Goal: Task Accomplishment & Management: Complete application form

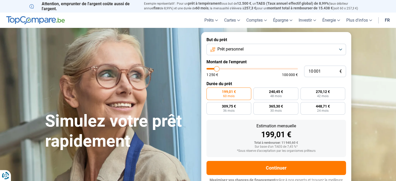
type input "11 750"
type input "11750"
type input "12 000"
type input "12000"
type input "12 250"
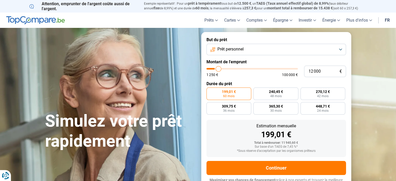
type input "12250"
type input "12 750"
type input "12750"
type input "13 750"
type input "13750"
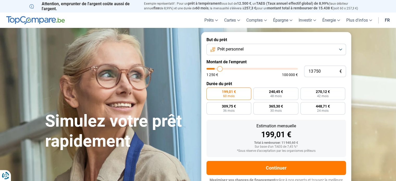
type input "14 500"
type input "14500"
type input "15 500"
type input "15500"
type input "15 750"
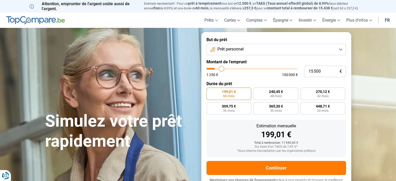
type input "15750"
type input "16 250"
type input "16250"
type input "17 000"
type input "17000"
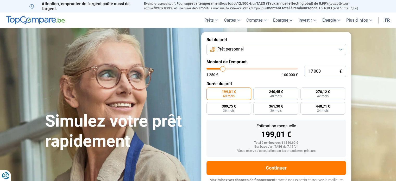
type input "17 250"
type input "17250"
type input "17 750"
type input "17750"
type input "18 250"
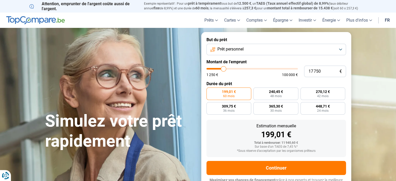
type input "18250"
type input "18 500"
type input "18500"
type input "19 000"
type input "19000"
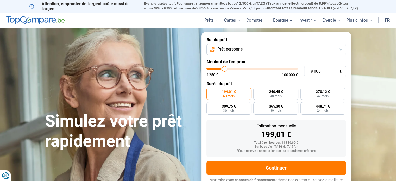
type input "19 500"
type input "19500"
type input "20 000"
type input "20000"
type input "20 500"
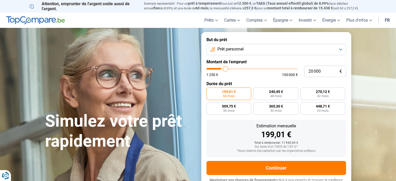
type input "20500"
type input "21 250"
type input "21250"
type input "21 500"
type input "21500"
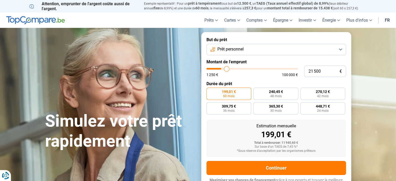
type input "21 750"
type input "21750"
type input "22 000"
type input "22000"
type input "22 250"
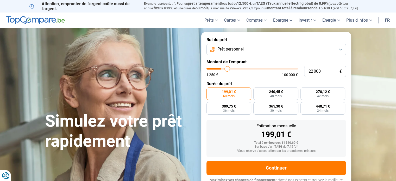
type input "22250"
type input "22 750"
type input "22750"
type input "23 500"
type input "23500"
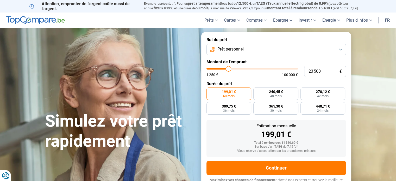
type input "23 750"
type input "23750"
type input "24 750"
type input "24750"
type input "25 250"
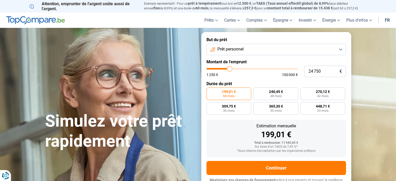
type input "25250"
type input "25 750"
type input "25750"
type input "26 500"
type input "26500"
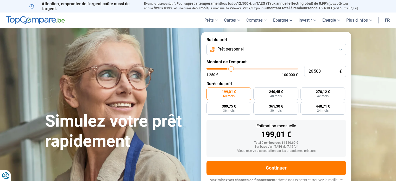
type input "27 750"
type input "27750"
type input "28 500"
type input "28500"
type input "29 000"
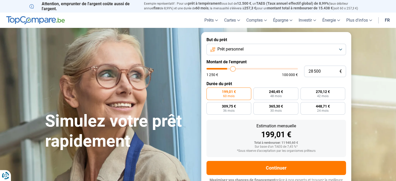
type input "29000"
type input "30 000"
type input "30000"
type input "31 250"
type input "31250"
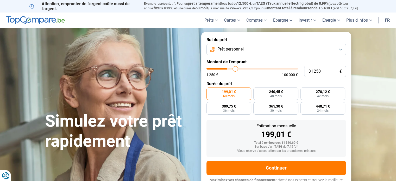
type input "32 000"
type input "32000"
type input "32 750"
type input "32750"
type input "33 750"
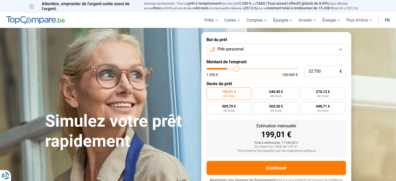
type input "33750"
type input "34 500"
type input "34500"
type input "35 500"
type input "35500"
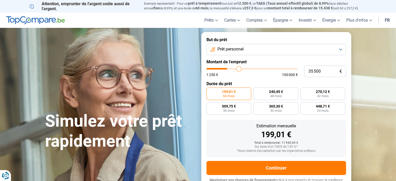
type input "37 250"
type input "37250"
type input "38 250"
type input "38250"
type input "39 750"
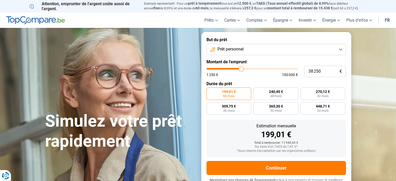
type input "39750"
type input "40 500"
type input "40500"
type input "41 250"
type input "41250"
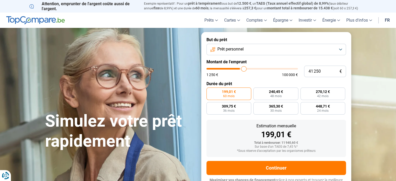
type input "42 750"
type input "42750"
type input "43 500"
type input "43500"
type input "44 250"
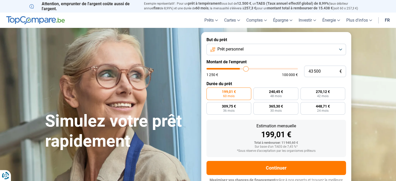
type input "44250"
type input "44 500"
type input "44500"
type input "45 000"
type input "45000"
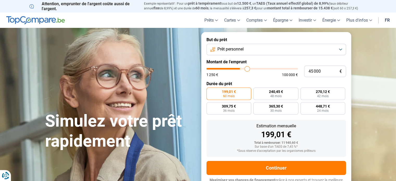
type input "45 250"
type input "45250"
type input "45 750"
type input "45750"
type input "46 000"
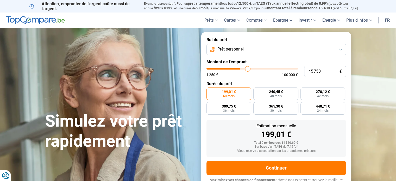
type input "46000"
type input "46 250"
type input "46250"
type input "46 500"
type input "46500"
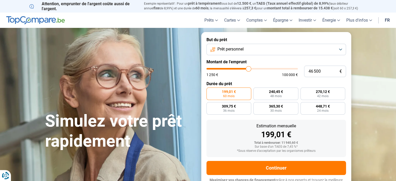
type input "46 750"
type input "46750"
type input "47 250"
type input "47250"
type input "48 250"
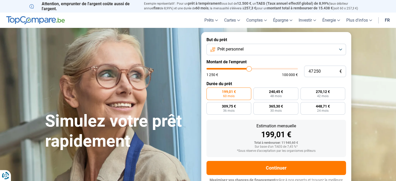
type input "48250"
type input "49 250"
type input "49250"
type input "49 750"
type input "49750"
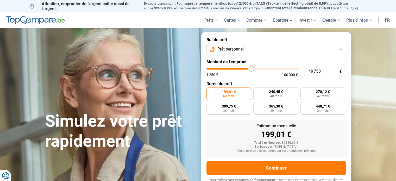
type input "50 000"
type input "50000"
type input "50 250"
type input "50250"
type input "50 500"
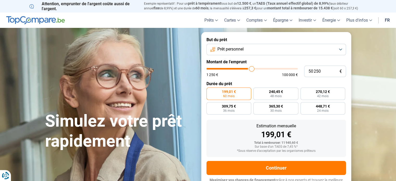
type input "50500"
type input "49 250"
type input "49250"
type input "48 500"
type input "48500"
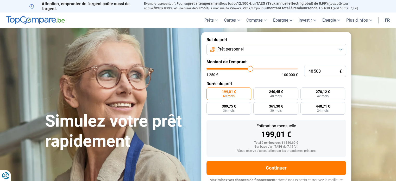
type input "47 750"
type input "47750"
type input "47 000"
type input "47000"
type input "46 500"
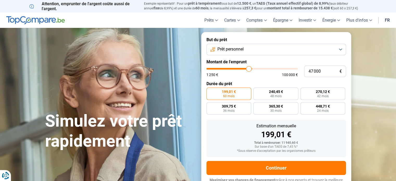
type input "46500"
type input "46 000"
type input "46000"
type input "45 500"
type input "45500"
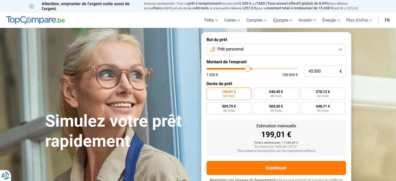
type input "45 000"
type input "45000"
type input "44 250"
type input "44250"
type input "44 000"
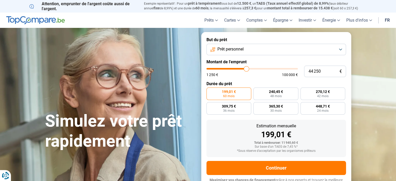
type input "44000"
type input "43 750"
type input "43750"
type input "43 000"
type input "43000"
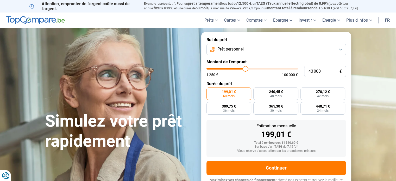
type input "42 500"
type input "42500"
type input "42 250"
type input "42250"
type input "42 000"
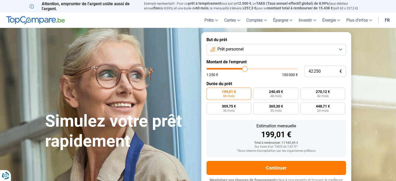
type input "42000"
type input "41 750"
type input "41750"
type input "41 500"
type input "41500"
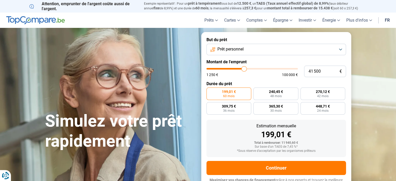
type input "41 250"
type input "41250"
type input "41 000"
type input "41000"
type input "40 500"
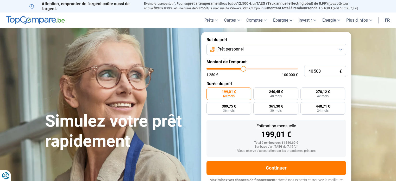
drag, startPoint x: 218, startPoint y: 69, endPoint x: 243, endPoint y: 69, distance: 25.5
type input "40500"
click at [243, 69] on input "range" at bounding box center [252, 69] width 91 height 2
radio input "false"
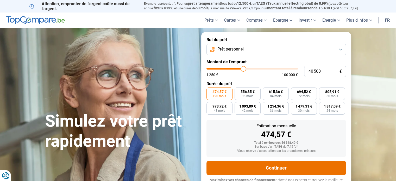
click at [281, 167] on button "Continuer" at bounding box center [277, 168] width 140 height 14
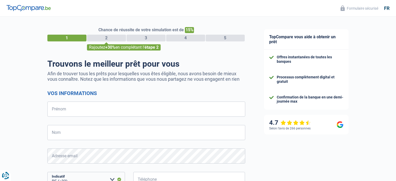
select select "32"
